Goal: Task Accomplishment & Management: Complete application form

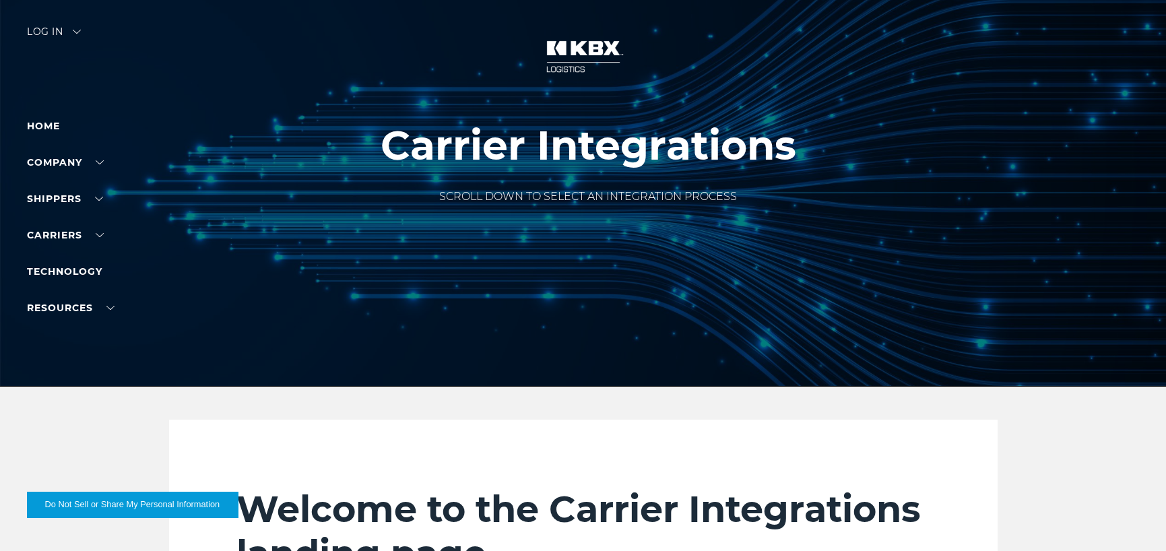
click at [54, 33] on div "Log in" at bounding box center [54, 37] width 54 height 20
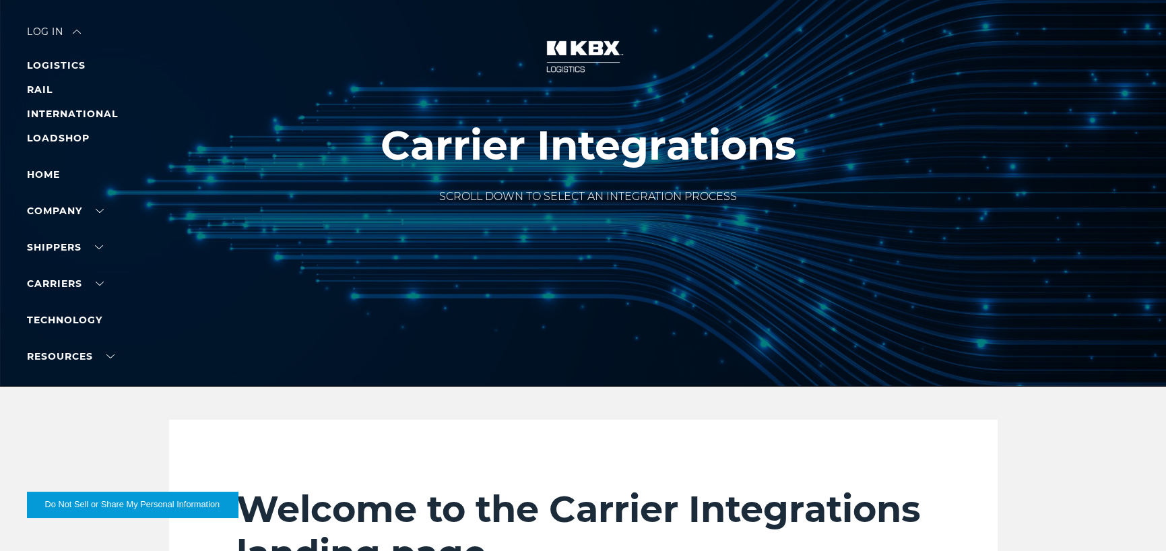
click at [39, 32] on div "Log in" at bounding box center [54, 37] width 54 height 20
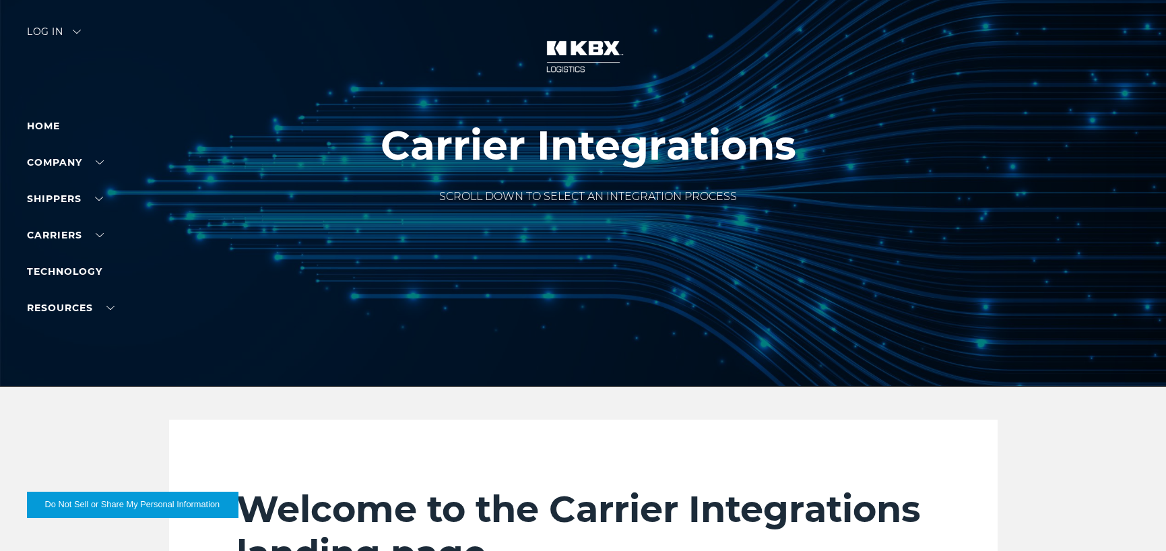
click at [39, 32] on div "Log in" at bounding box center [54, 37] width 54 height 20
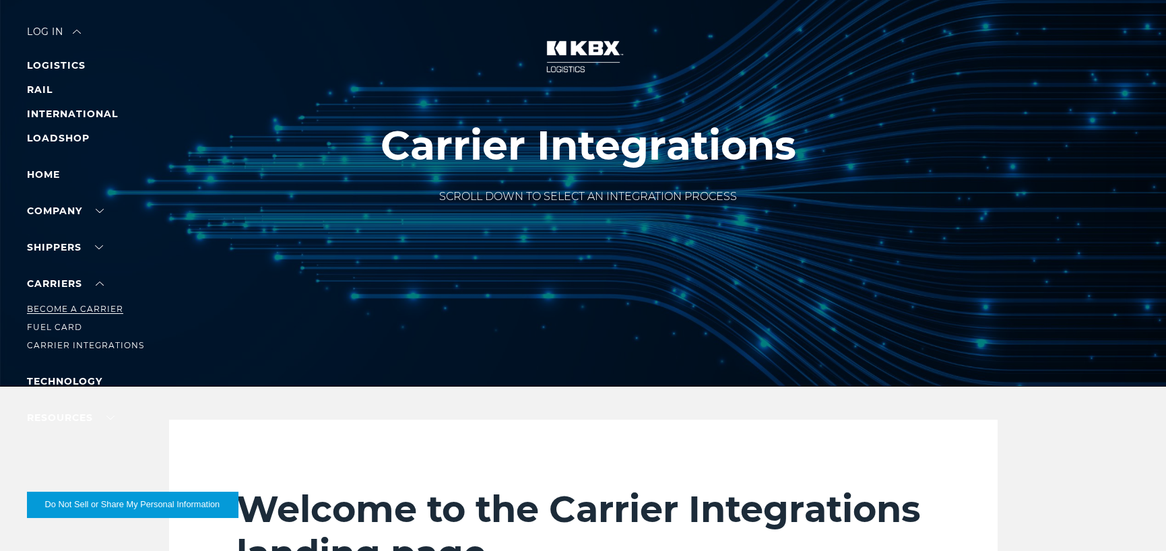
click at [54, 307] on link "Become a Carrier" at bounding box center [75, 309] width 96 height 10
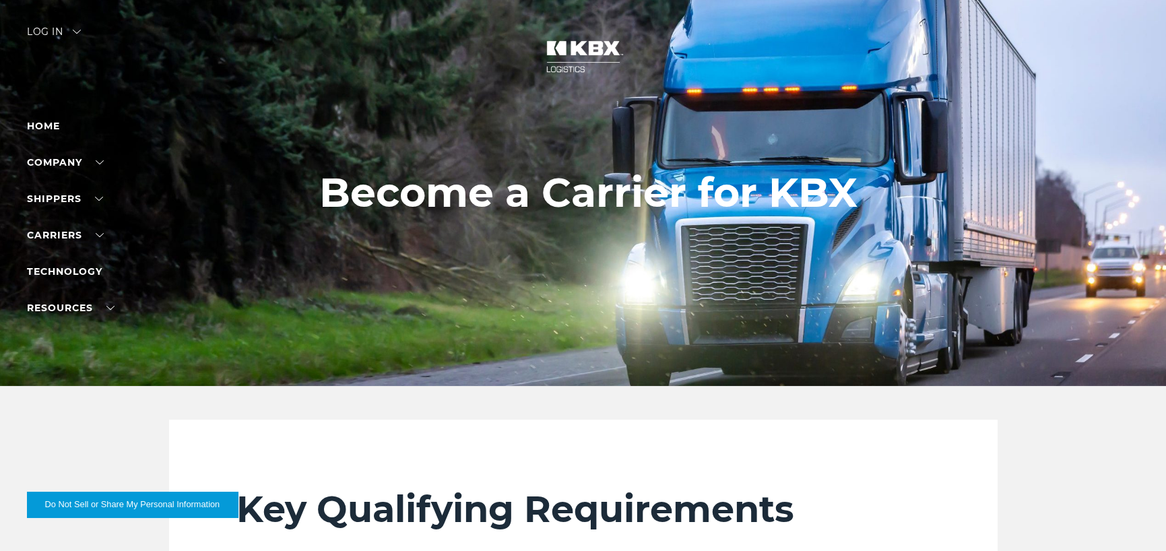
click at [52, 28] on div "Log in" at bounding box center [54, 37] width 54 height 20
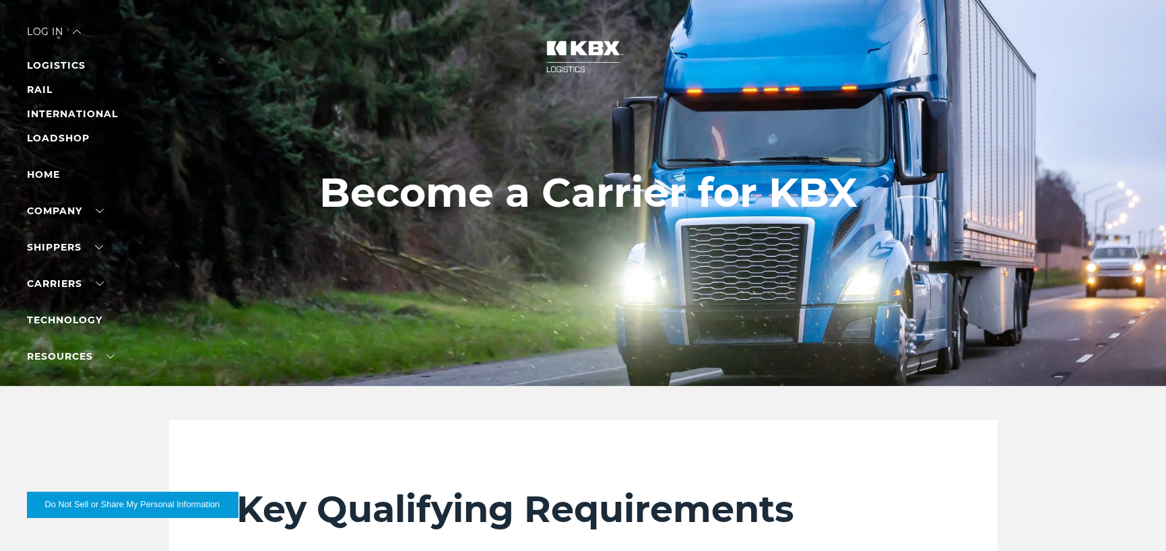
click at [73, 31] on div "Log in" at bounding box center [54, 37] width 54 height 20
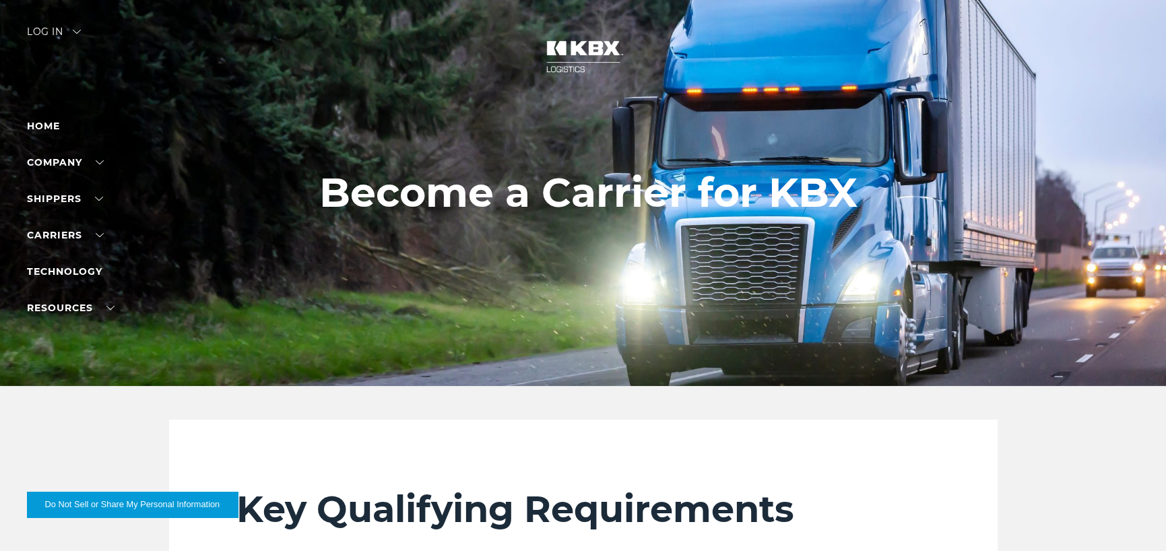
click at [48, 30] on div "Log in" at bounding box center [54, 37] width 54 height 20
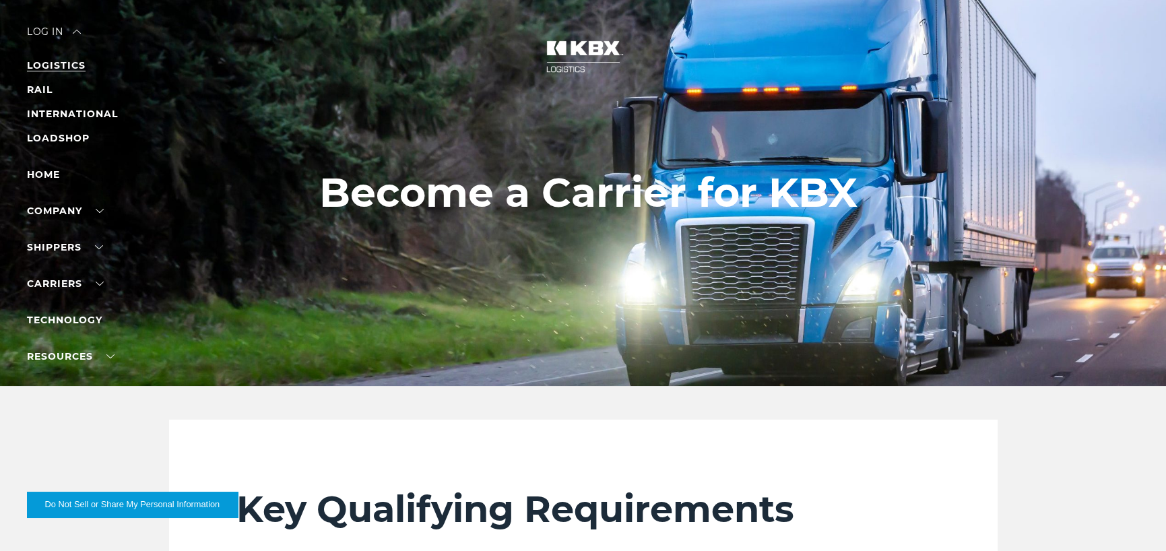
click at [45, 67] on link "LOGISTICS" at bounding box center [56, 65] width 59 height 12
